Goal: Task Accomplishment & Management: Use online tool/utility

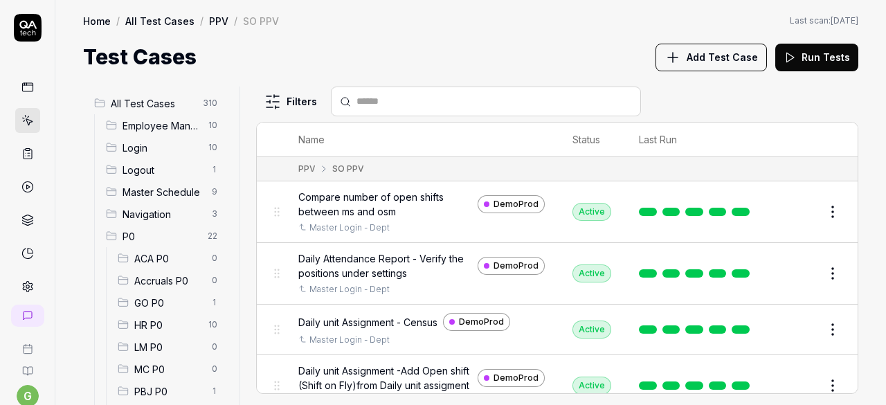
click at [633, 44] on html "g Home / All Test Cases / PPV / SO PPV Home / All Test Cases / PPV / SO PPV Las…" at bounding box center [443, 202] width 886 height 405
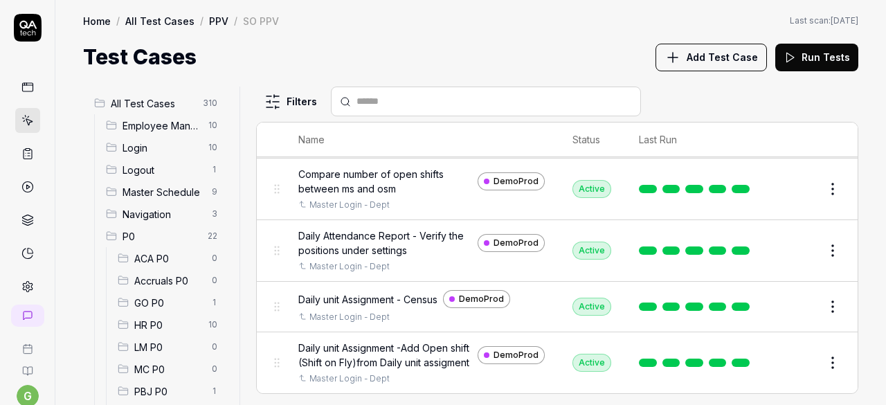
scroll to position [24, 0]
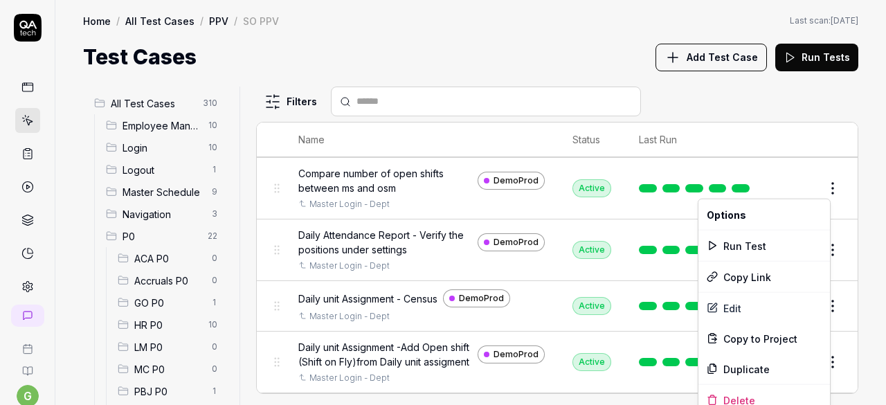
click at [819, 187] on html "g Home / All Test Cases / PPV / SO PPV Home / All Test Cases / PPV / SO PPV Las…" at bounding box center [443, 202] width 886 height 405
click at [762, 247] on div "Run Test" at bounding box center [764, 245] width 132 height 30
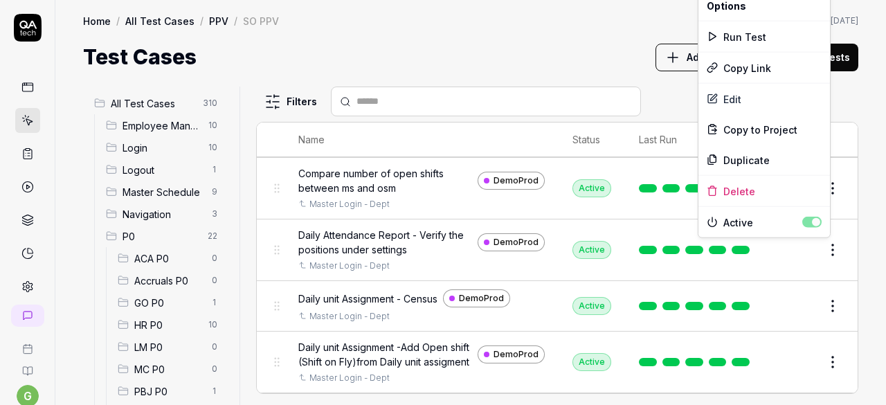
click at [822, 251] on html "g Home / All Test Cases / PPV / SO PPV Home / All Test Cases / PPV / SO PPV Las…" at bounding box center [443, 202] width 886 height 405
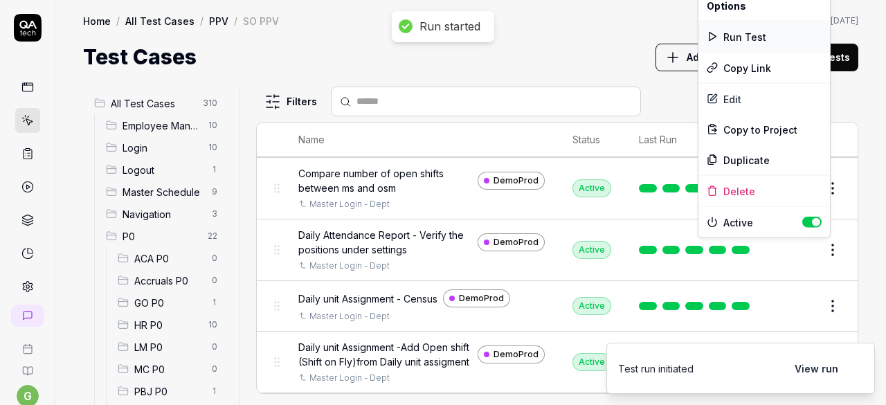
click at [746, 34] on div "Run Test" at bounding box center [764, 36] width 132 height 30
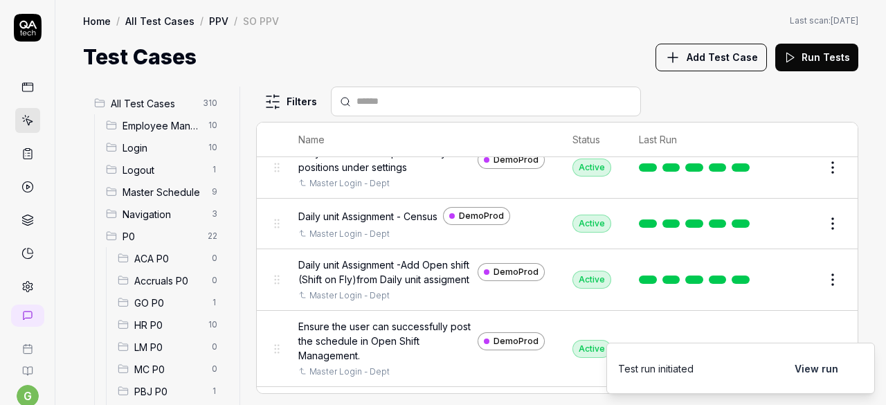
scroll to position [107, 0]
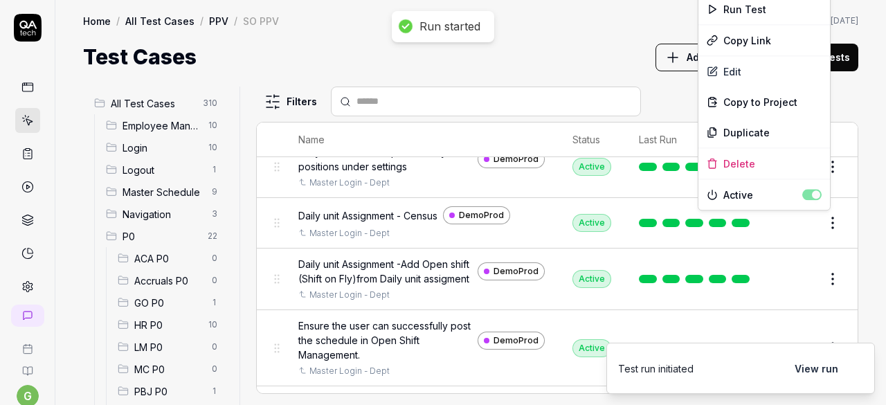
click at [822, 219] on html "Run started g Home / All Test Cases / PPV / SO PPV Home / All Test Cases / PPV …" at bounding box center [443, 202] width 886 height 405
click at [759, 12] on div "Run Test" at bounding box center [764, 9] width 132 height 30
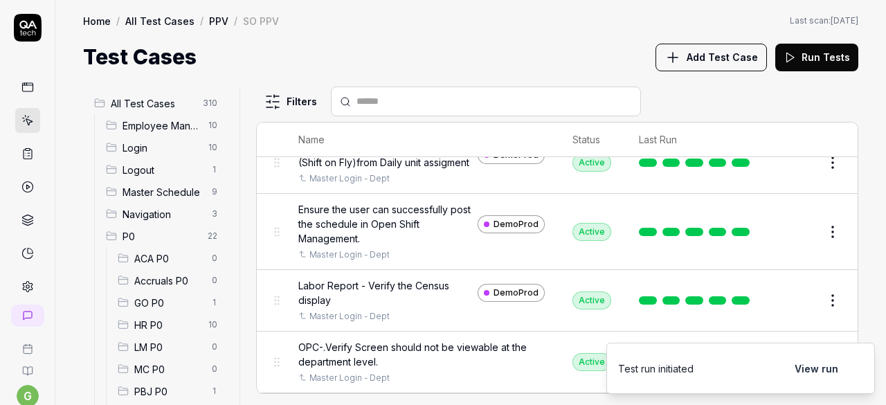
scroll to position [224, 0]
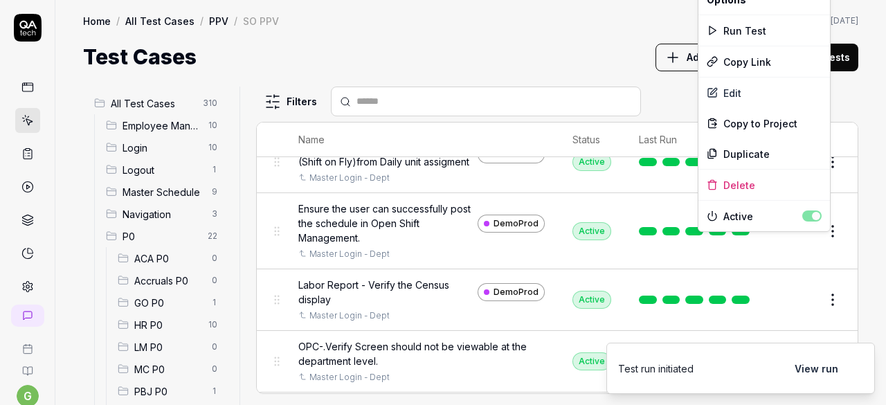
click at [821, 251] on html "g Home / All Test Cases / PPV / SO PPV Home / All Test Cases / PPV / SO PPV Las…" at bounding box center [443, 202] width 886 height 405
click at [754, 33] on div "Run Test" at bounding box center [764, 30] width 132 height 30
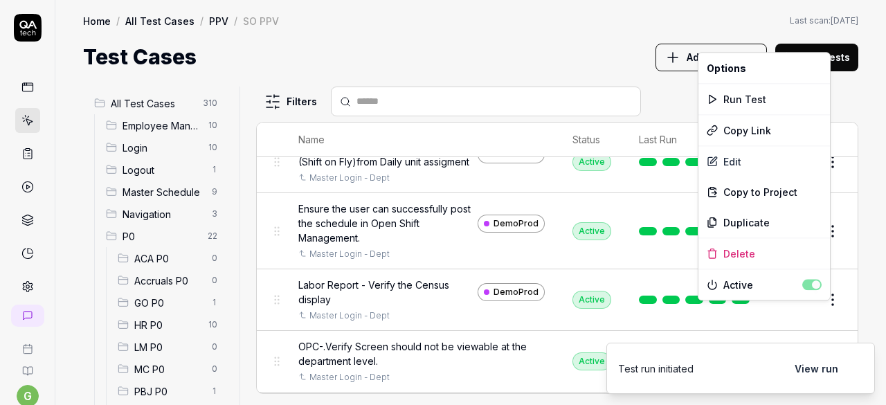
click at [819, 304] on html "Run started g Home / All Test Cases / PPV / SO PPV Home / All Test Cases / PPV …" at bounding box center [443, 202] width 886 height 405
click at [771, 98] on div "Run Test" at bounding box center [764, 99] width 132 height 30
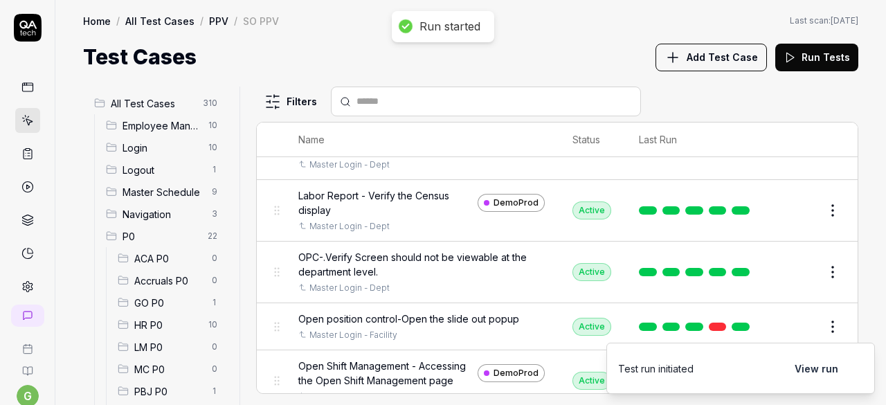
scroll to position [314, 0]
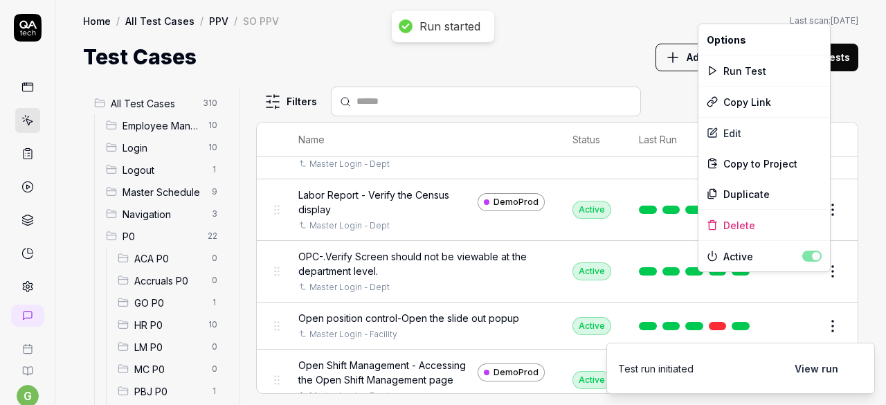
click at [821, 282] on html "Run started g Home / All Test Cases / PPV / SO PPV Home / All Test Cases / PPV …" at bounding box center [443, 202] width 886 height 405
click at [748, 69] on div "Run Test" at bounding box center [764, 70] width 132 height 30
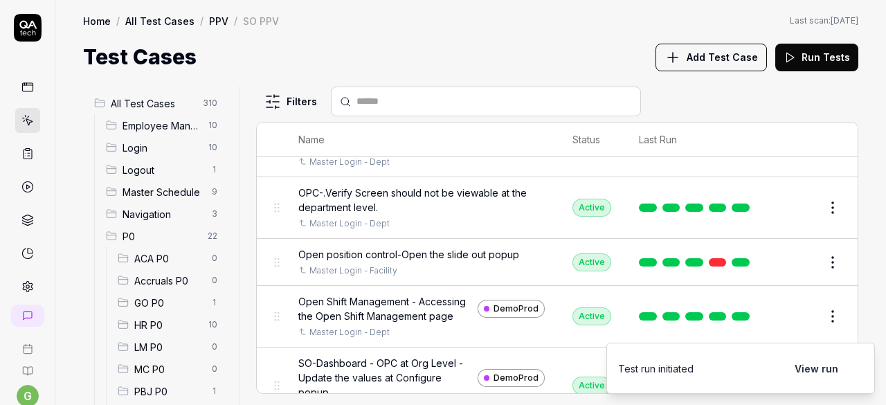
scroll to position [395, 0]
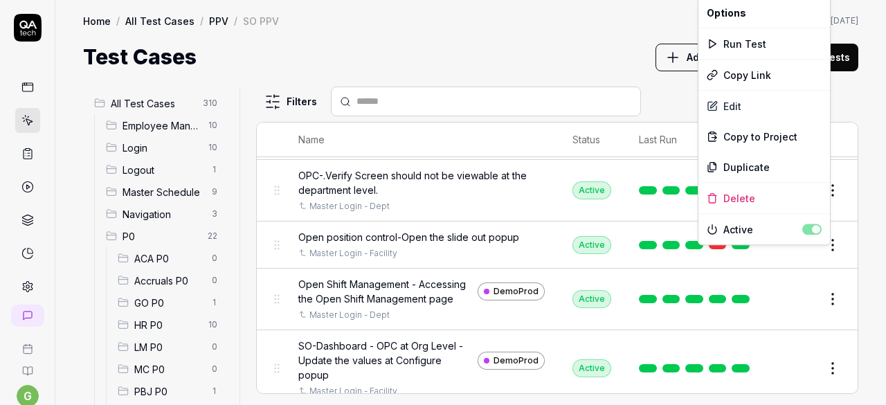
click at [818, 258] on html "g Home / All Test Cases / PPV / SO PPV Home / All Test Cases / PPV / SO PPV Las…" at bounding box center [443, 202] width 886 height 405
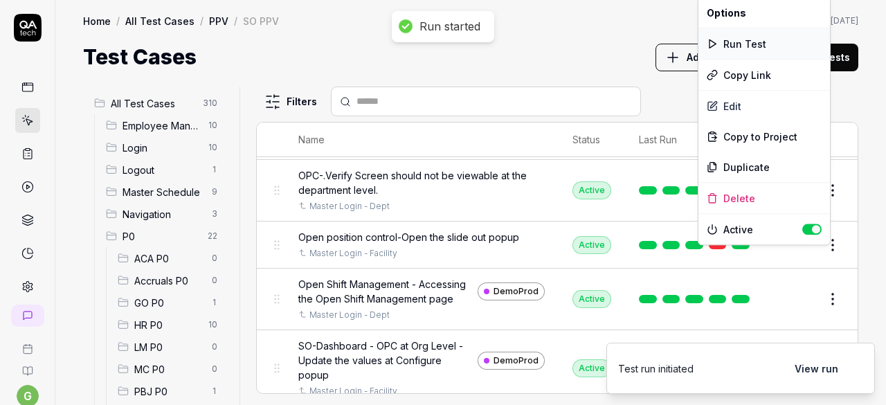
click at [753, 44] on div "Run Test" at bounding box center [764, 43] width 132 height 30
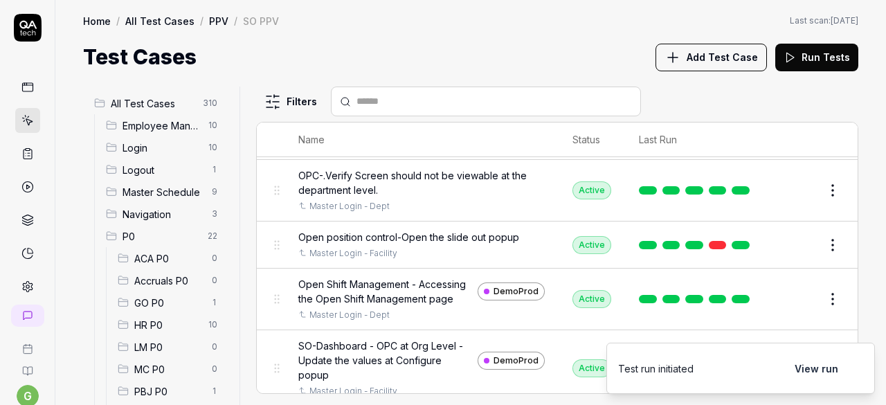
click at [818, 307] on html "Run started g Home / All Test Cases / PPV / SO PPV Home / All Test Cases / PPV …" at bounding box center [443, 202] width 886 height 405
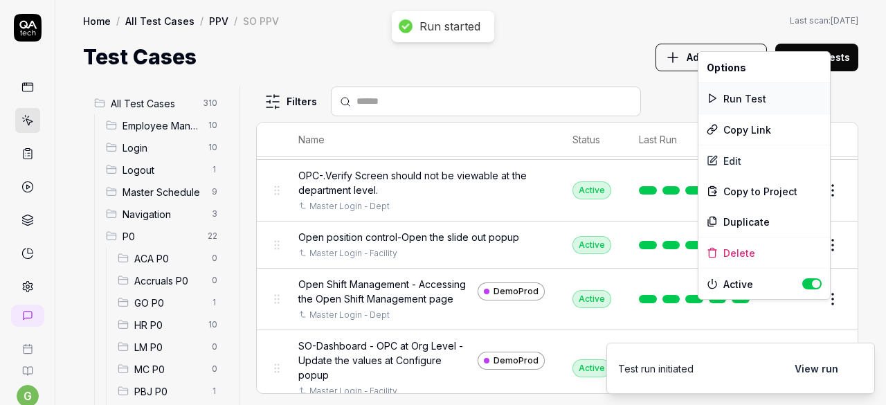
click at [745, 90] on div "Run Test" at bounding box center [764, 98] width 132 height 30
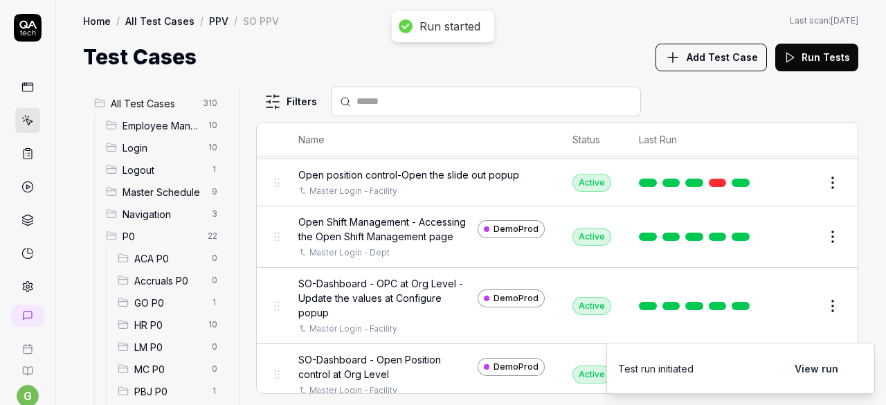
scroll to position [470, 0]
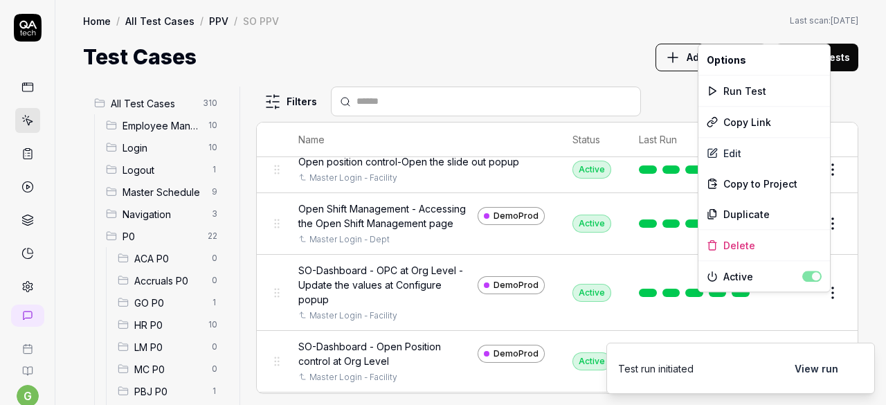
click at [825, 300] on html "Run started g Home / All Test Cases / PPV / SO PPV Home / All Test Cases / PPV …" at bounding box center [443, 202] width 886 height 405
click at [788, 89] on div "Run Test" at bounding box center [764, 90] width 132 height 30
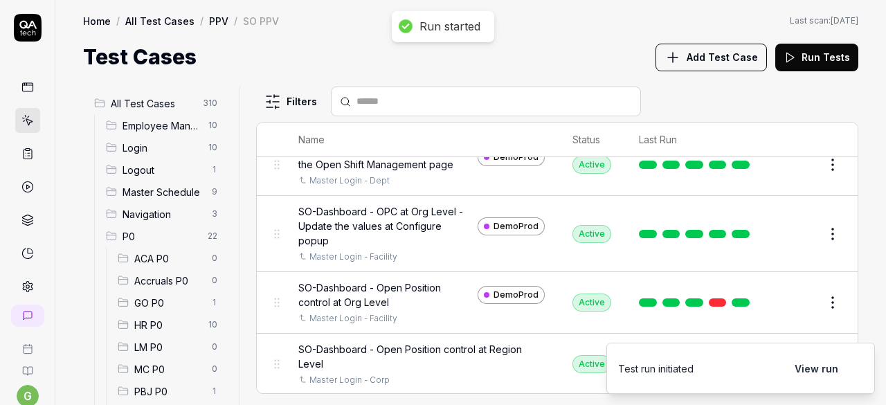
scroll to position [531, 0]
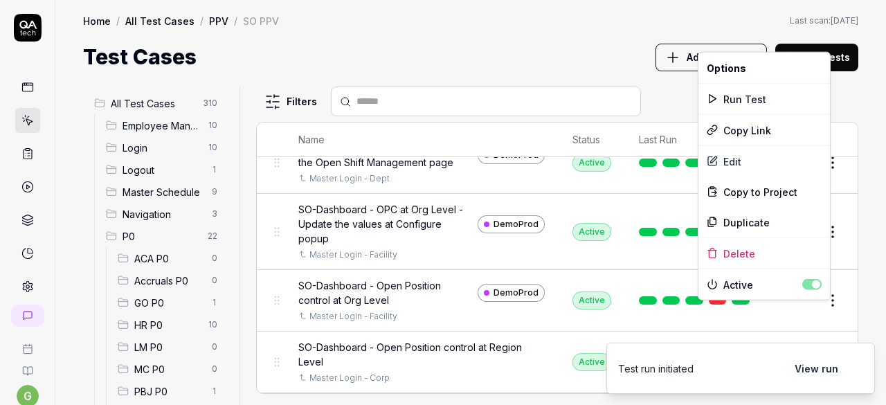
click at [821, 309] on html "Run started g Home / All Test Cases / PPV / SO PPV Home / All Test Cases / PPV …" at bounding box center [443, 202] width 886 height 405
click at [764, 105] on div "Run Test" at bounding box center [764, 99] width 132 height 30
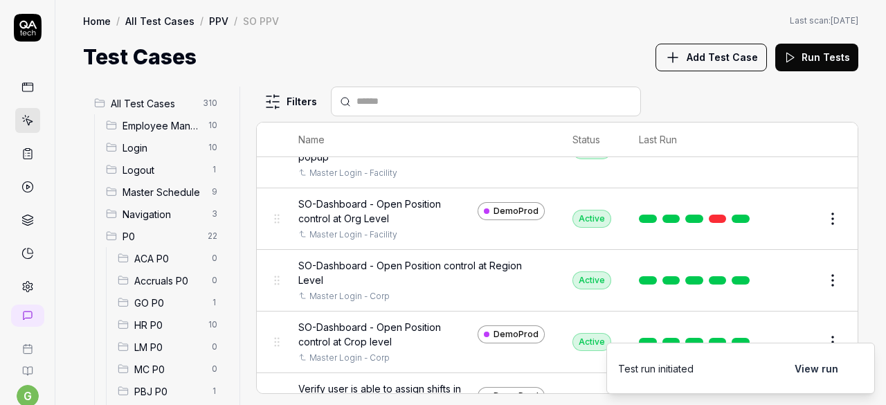
scroll to position [615, 0]
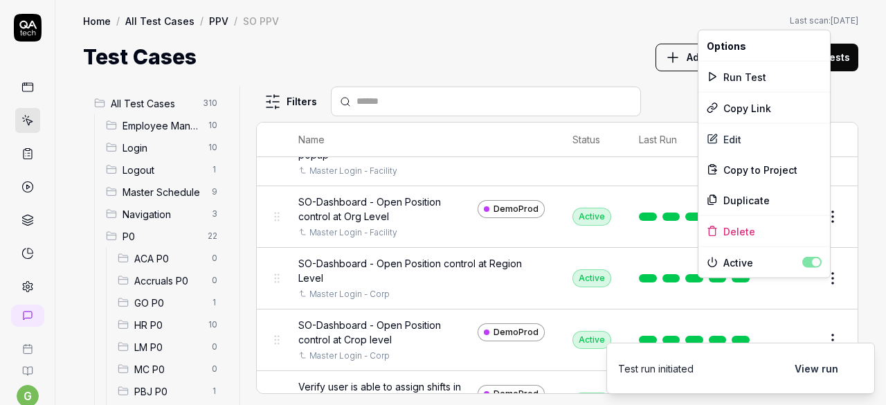
click at [822, 293] on html "Run started g Home / All Test Cases / PPV / SO PPV Home / All Test Cases / PPV …" at bounding box center [443, 202] width 886 height 405
click at [770, 81] on div "Run Test" at bounding box center [764, 77] width 132 height 30
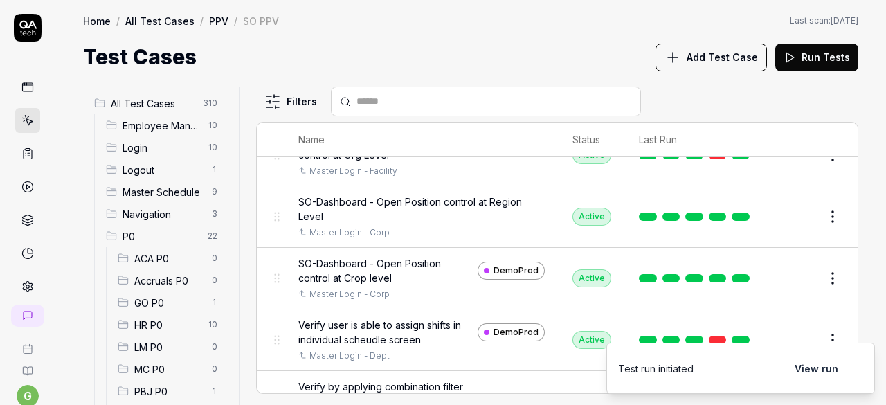
scroll to position [696, 0]
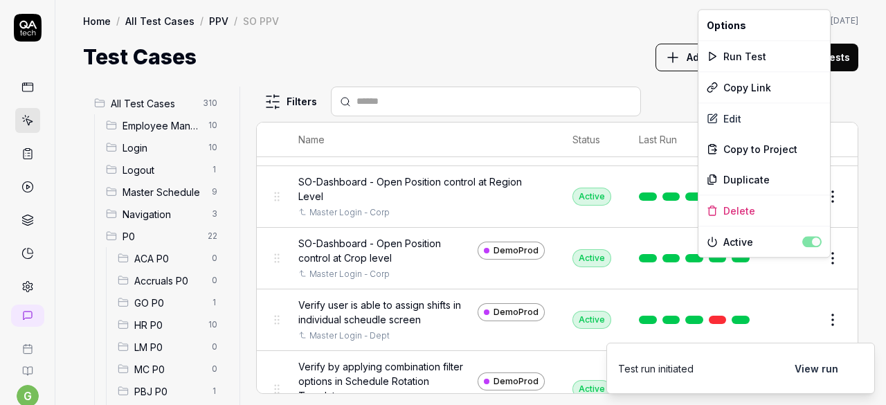
click at [817, 267] on html "g Home / All Test Cases / PPV / SO PPV Home / All Test Cases / PPV / SO PPV Las…" at bounding box center [443, 202] width 886 height 405
click at [773, 56] on div "Run Test" at bounding box center [764, 56] width 132 height 30
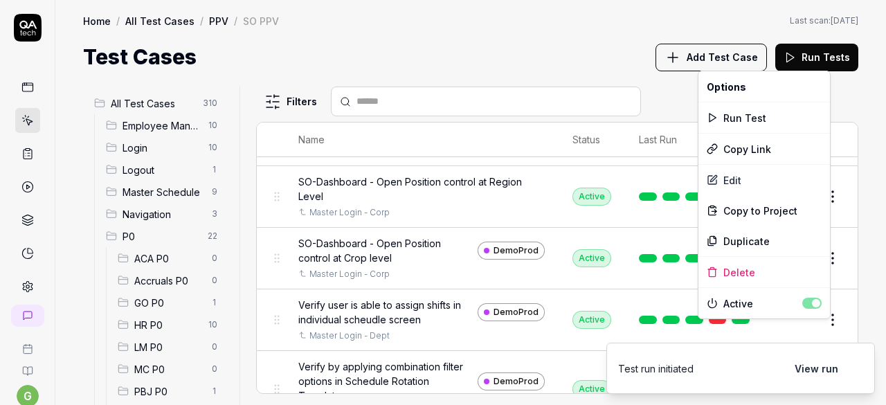
click at [822, 332] on html "Run started g Home / All Test Cases / PPV / SO PPV Home / All Test Cases / PPV …" at bounding box center [443, 202] width 886 height 405
click at [769, 120] on div "Run Test" at bounding box center [764, 117] width 132 height 30
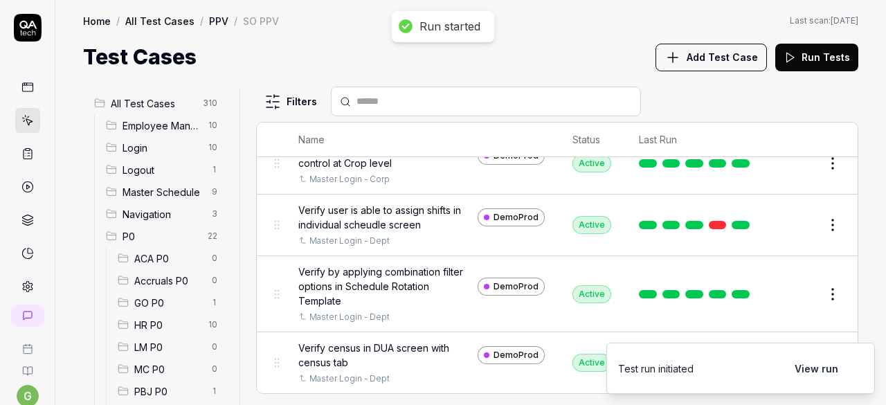
scroll to position [796, 0]
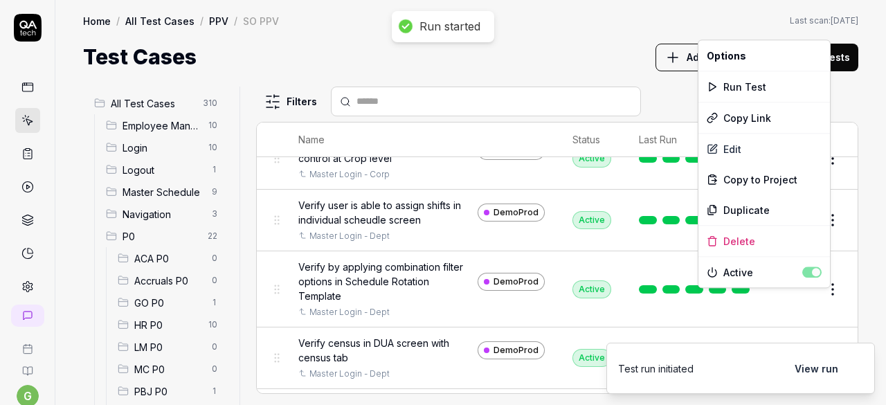
click at [819, 296] on html "Run started g Home / All Test Cases / PPV / SO PPV Home / All Test Cases / PPV …" at bounding box center [443, 202] width 886 height 405
click at [757, 85] on div "Run Test" at bounding box center [764, 86] width 132 height 30
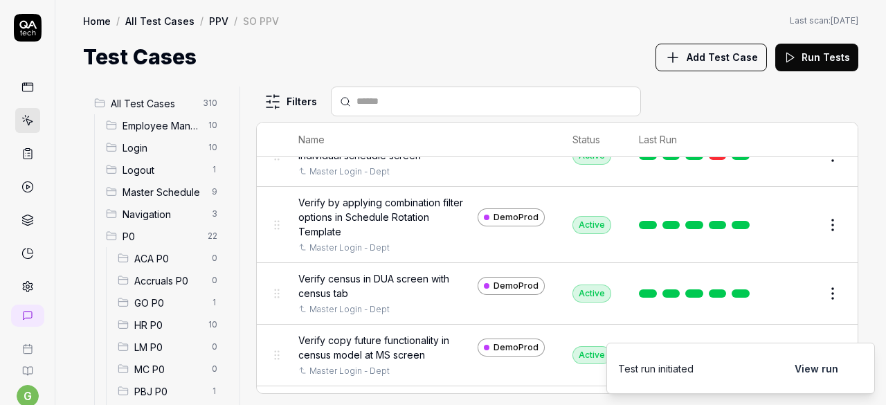
scroll to position [868, 0]
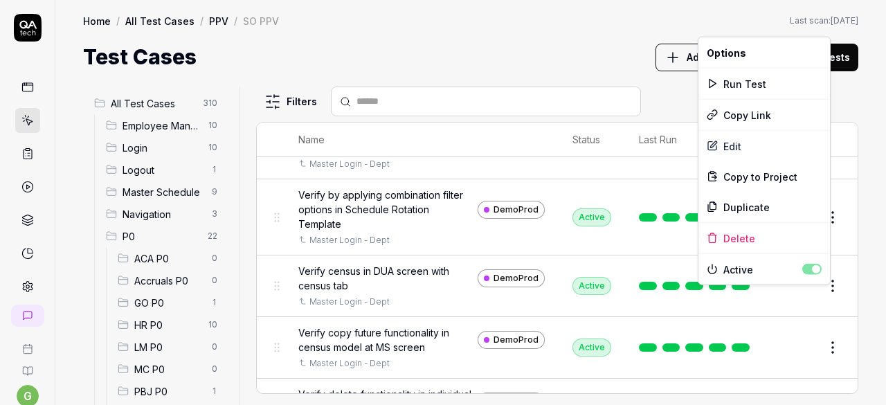
click at [828, 293] on html "g Home / All Test Cases / PPV / SO PPV Home / All Test Cases / PPV / SO PPV Las…" at bounding box center [443, 202] width 886 height 405
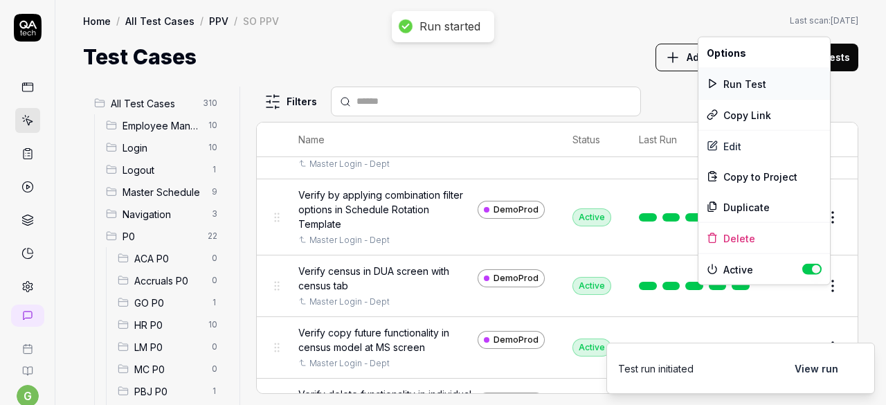
click at [759, 84] on div "Run Test" at bounding box center [764, 84] width 132 height 30
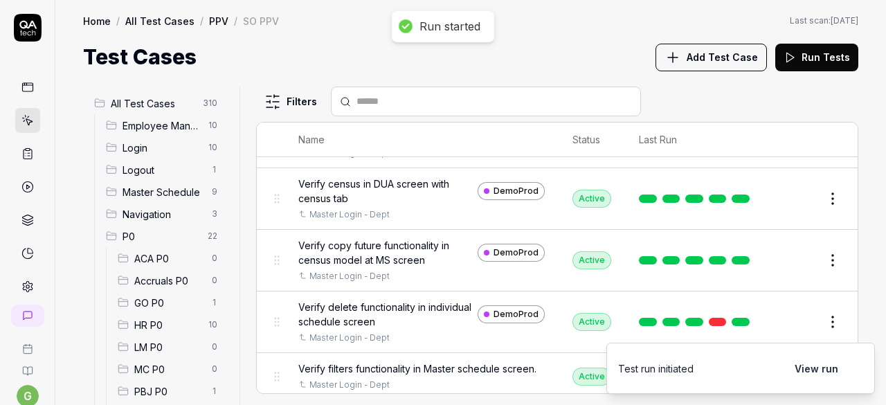
scroll to position [957, 0]
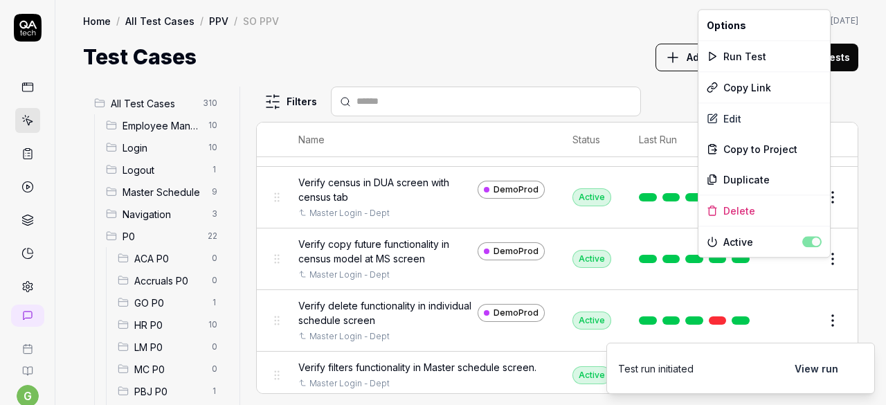
click at [819, 273] on html "Run started g Home / All Test Cases / PPV / SO PPV Home / All Test Cases / PPV …" at bounding box center [443, 202] width 886 height 405
click at [749, 54] on div "Run Test" at bounding box center [764, 56] width 132 height 30
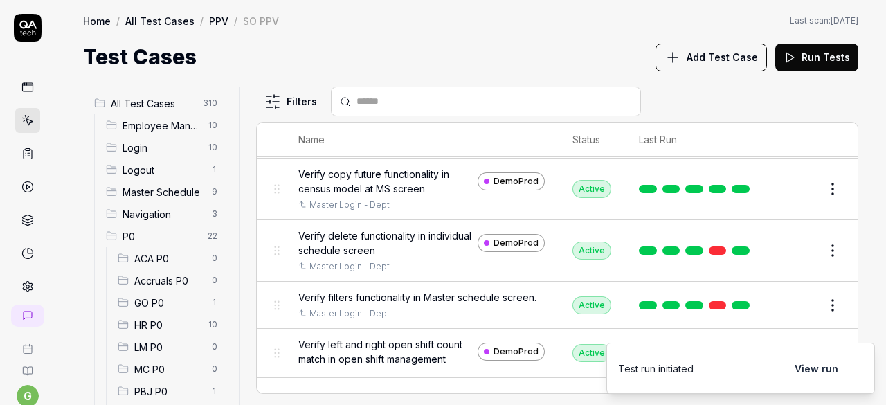
scroll to position [1027, 0]
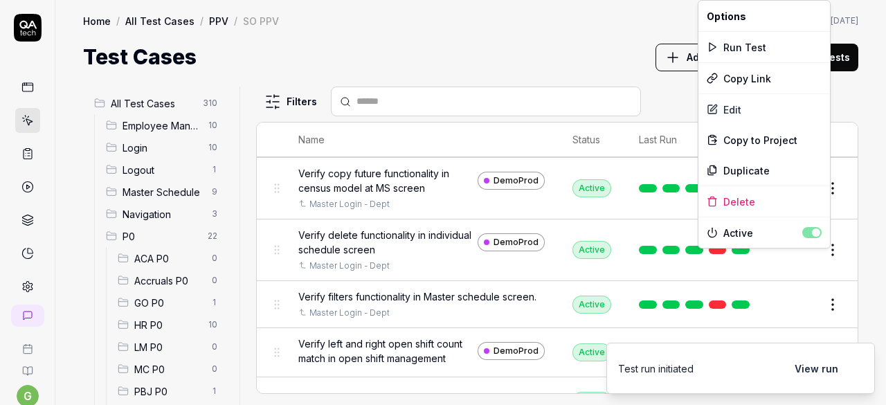
click at [822, 259] on html "g Home / All Test Cases / PPV / SO PPV Home / All Test Cases / PPV / SO PPV Las…" at bounding box center [443, 202] width 886 height 405
click at [759, 45] on div "Run Test" at bounding box center [764, 47] width 132 height 30
